Goal: Find specific page/section: Find specific page/section

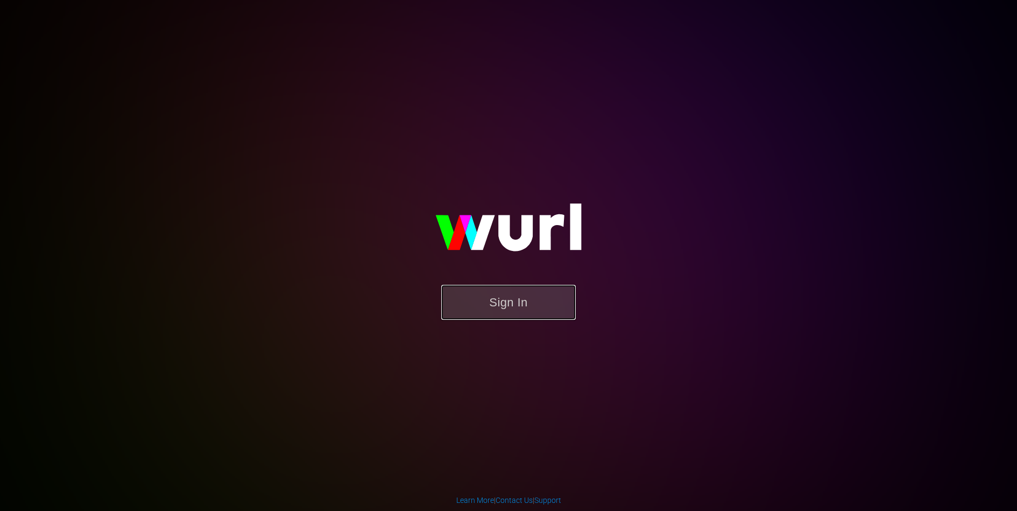
click at [495, 303] on button "Sign In" at bounding box center [508, 302] width 135 height 35
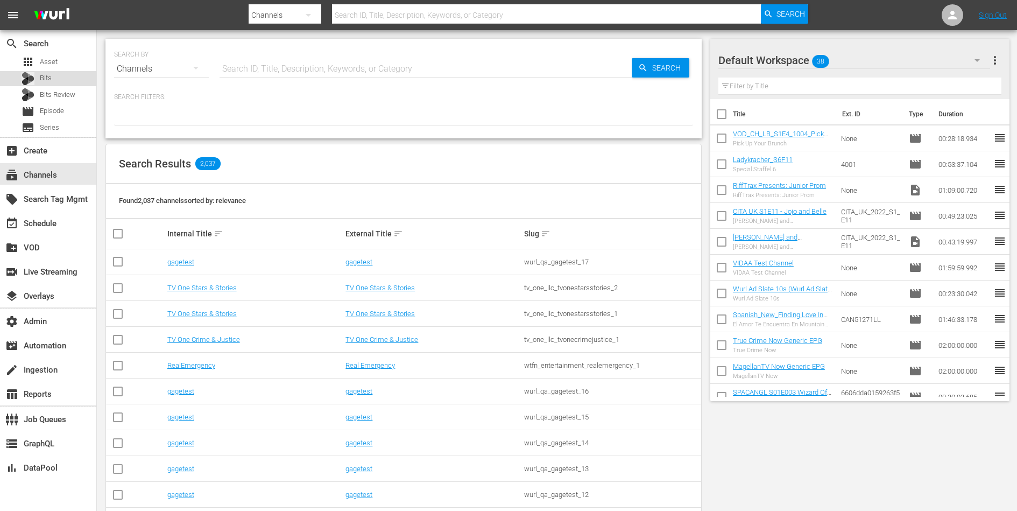
click at [44, 76] on span "Bits" at bounding box center [46, 78] width 12 height 11
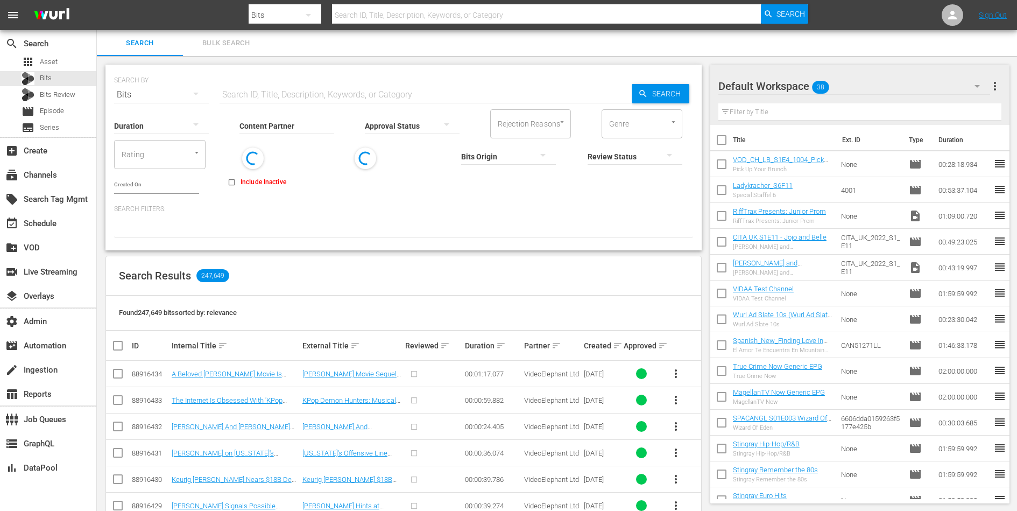
click at [302, 129] on input "Content Partner" at bounding box center [287, 126] width 95 height 39
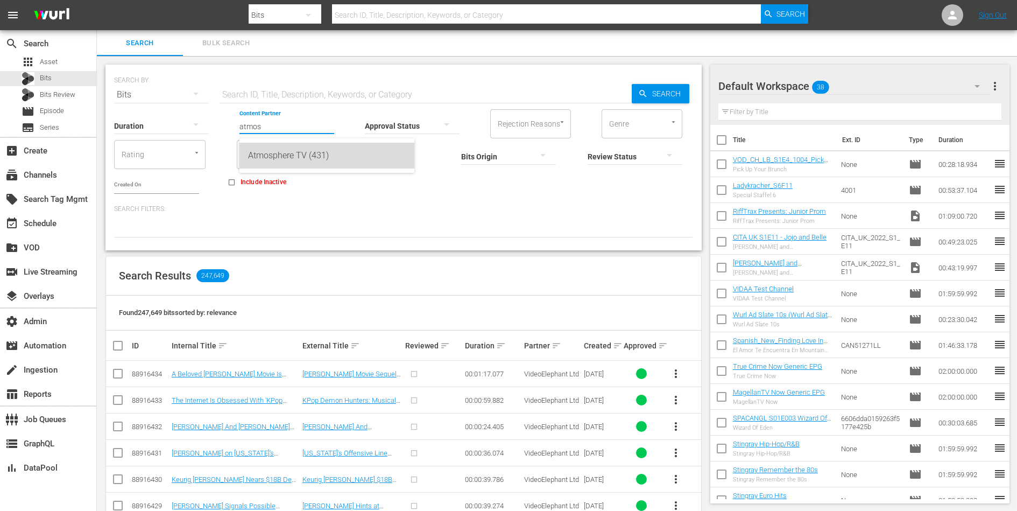
click at [310, 159] on div "Atmosphere TV (431)" at bounding box center [327, 156] width 158 height 26
type input "Atmosphere TV (431)"
